Goal: Find specific page/section: Find specific page/section

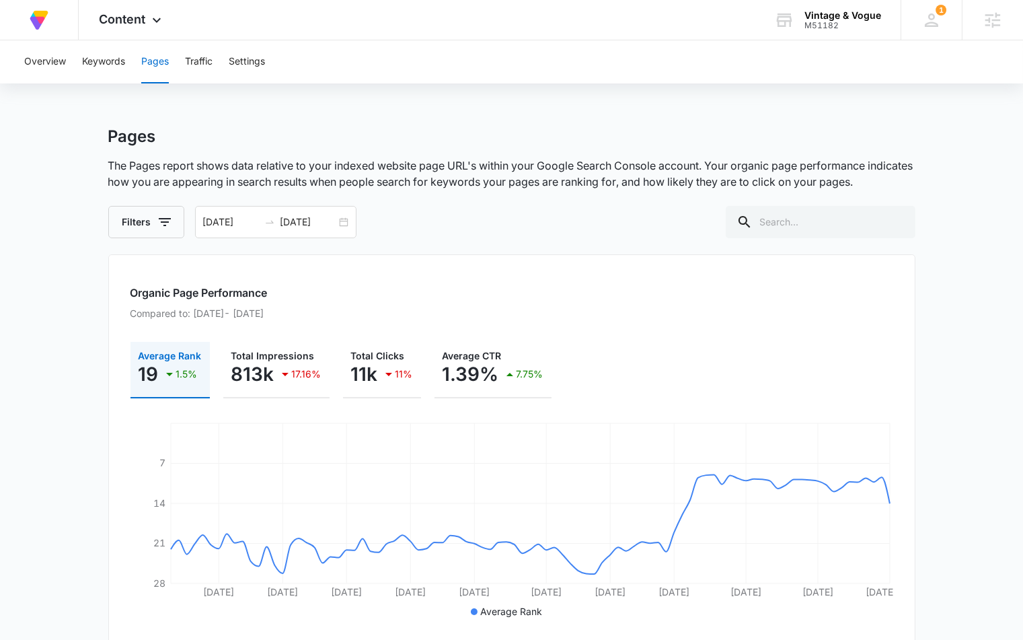
click at [523, 165] on p "The Pages report shows data relative to your indexed website page URL's within …" at bounding box center [511, 173] width 807 height 32
